Goal: Check status: Check status

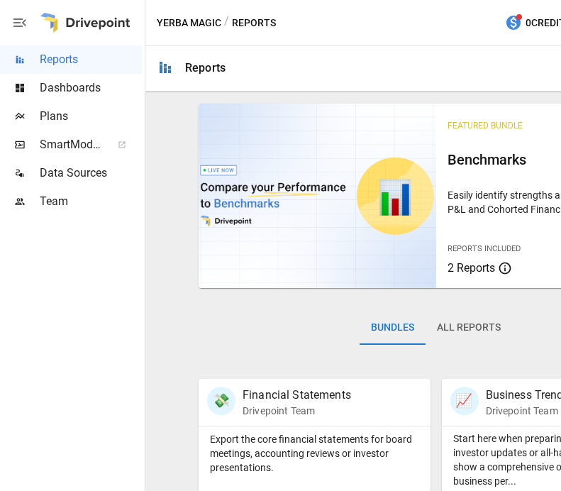
scroll to position [26, 0]
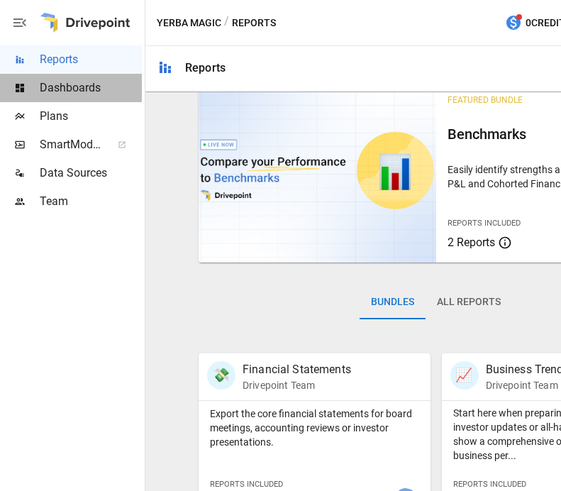
click at [95, 95] on span "Dashboards" at bounding box center [91, 87] width 102 height 17
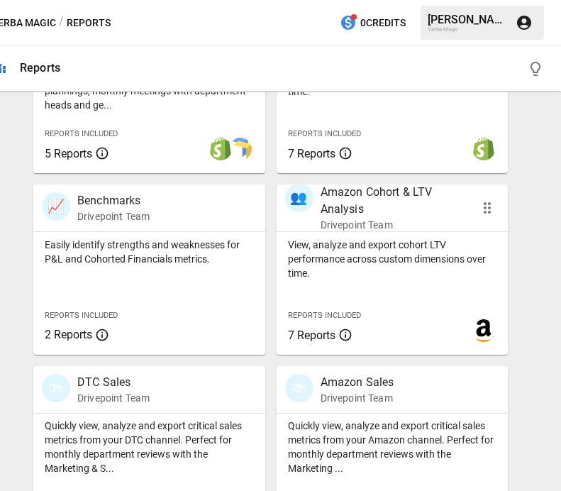
scroll to position [564, 0]
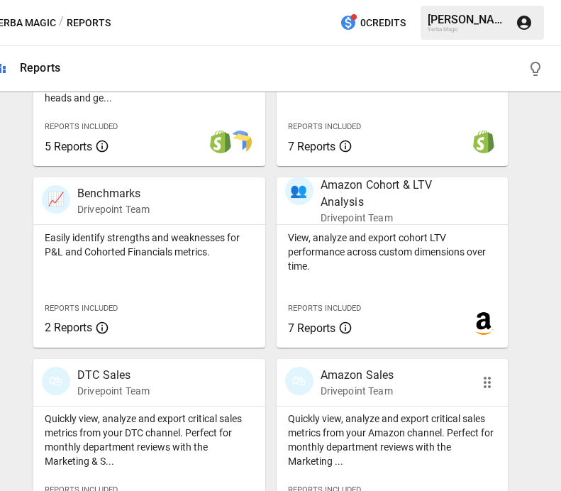
click at [348, 379] on p "Amazon Sales" at bounding box center [357, 375] width 74 height 17
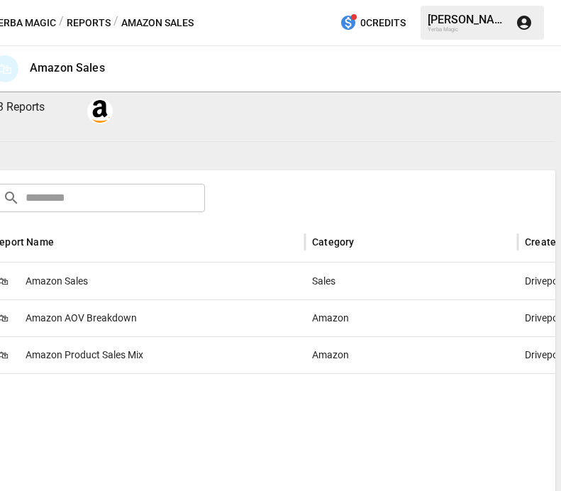
scroll to position [182, 0]
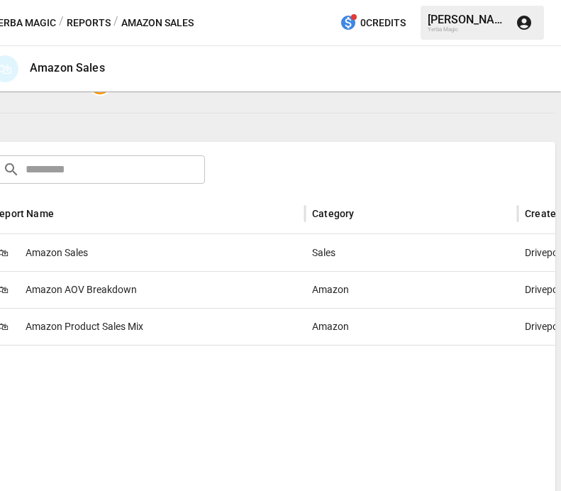
click at [138, 257] on div "🛍 Amazon Sales" at bounding box center [145, 252] width 319 height 37
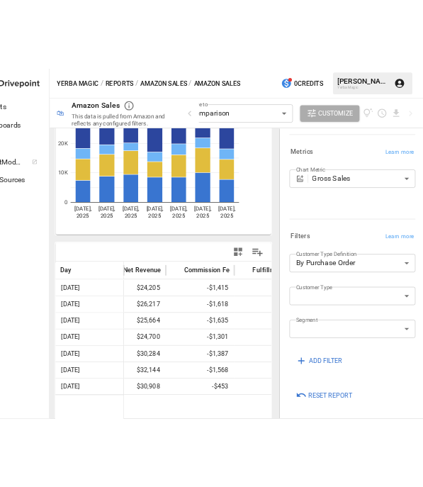
scroll to position [147, 0]
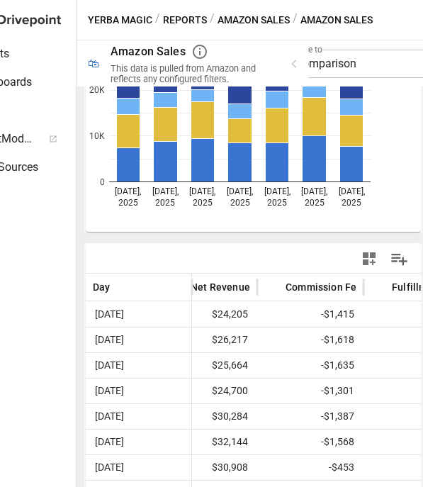
click at [335, 234] on div "Su… Su… No… No… [DATE] [DATE] [DATE] [DATE] [DATE] [DATE] [DATE] 0 10K 20K 30K …" at bounding box center [253, 238] width 342 height 587
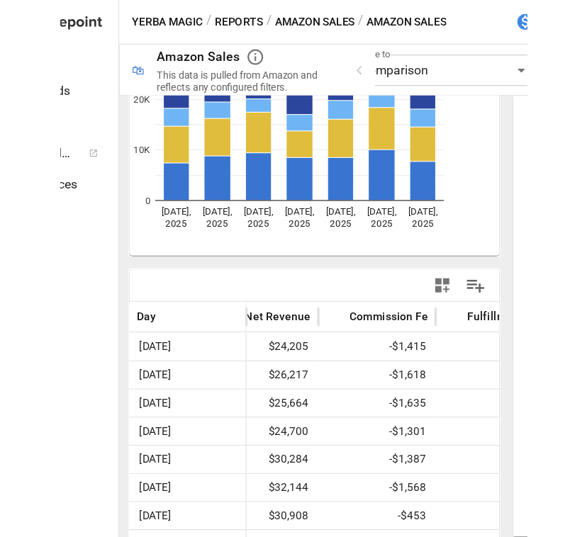
scroll to position [198, 0]
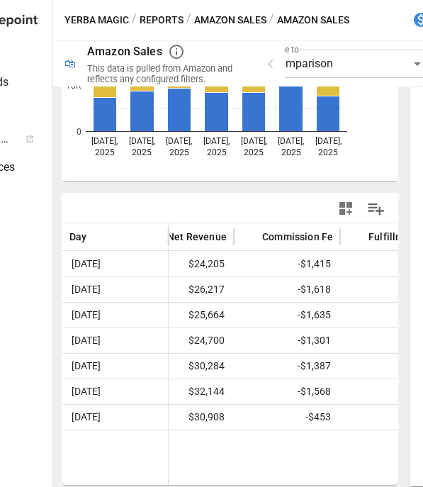
click at [299, 205] on div at bounding box center [311, 209] width 162 height 32
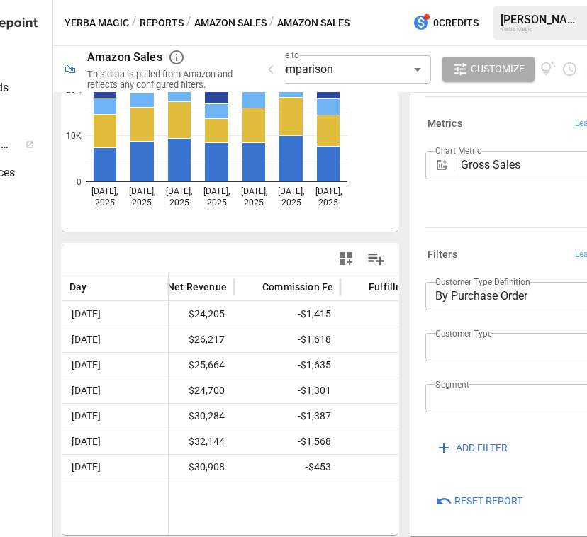
scroll to position [125, 0]
